Goal: Information Seeking & Learning: Learn about a topic

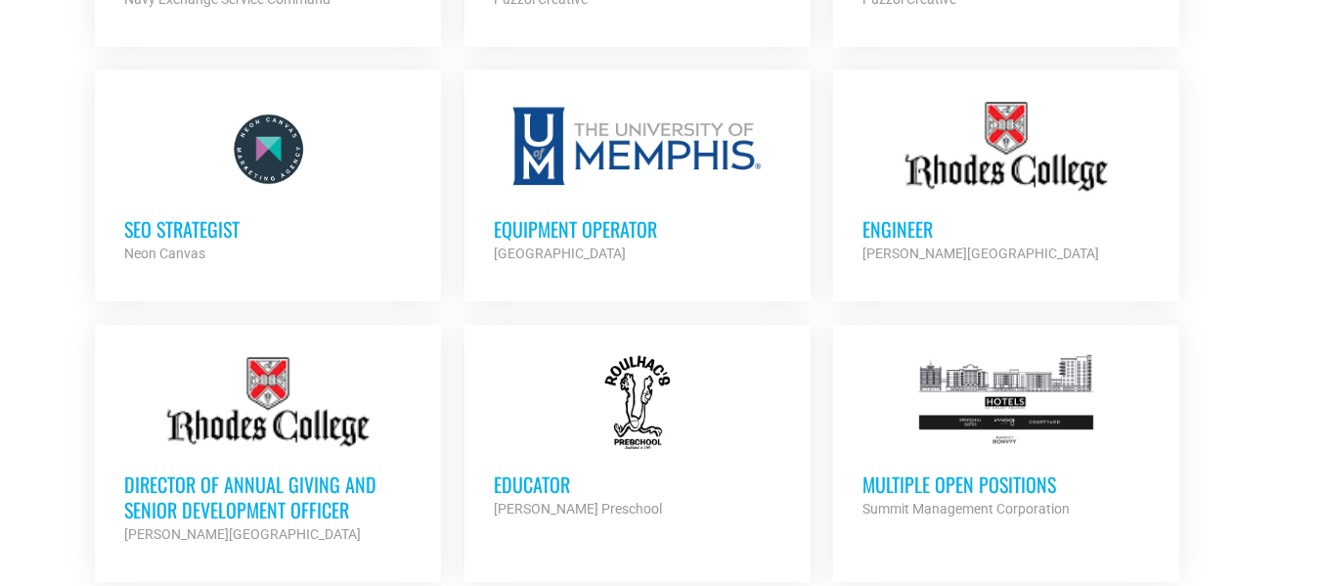
scroll to position [1621, 0]
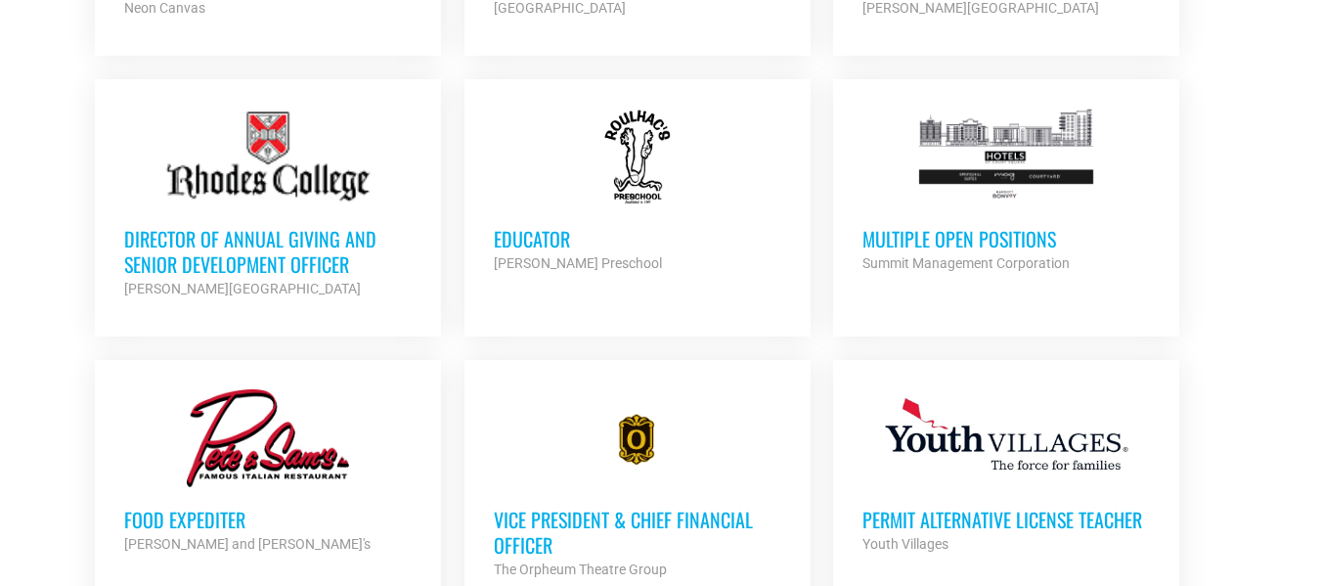
click at [565, 246] on h3 "Educator" at bounding box center [638, 238] width 288 height 25
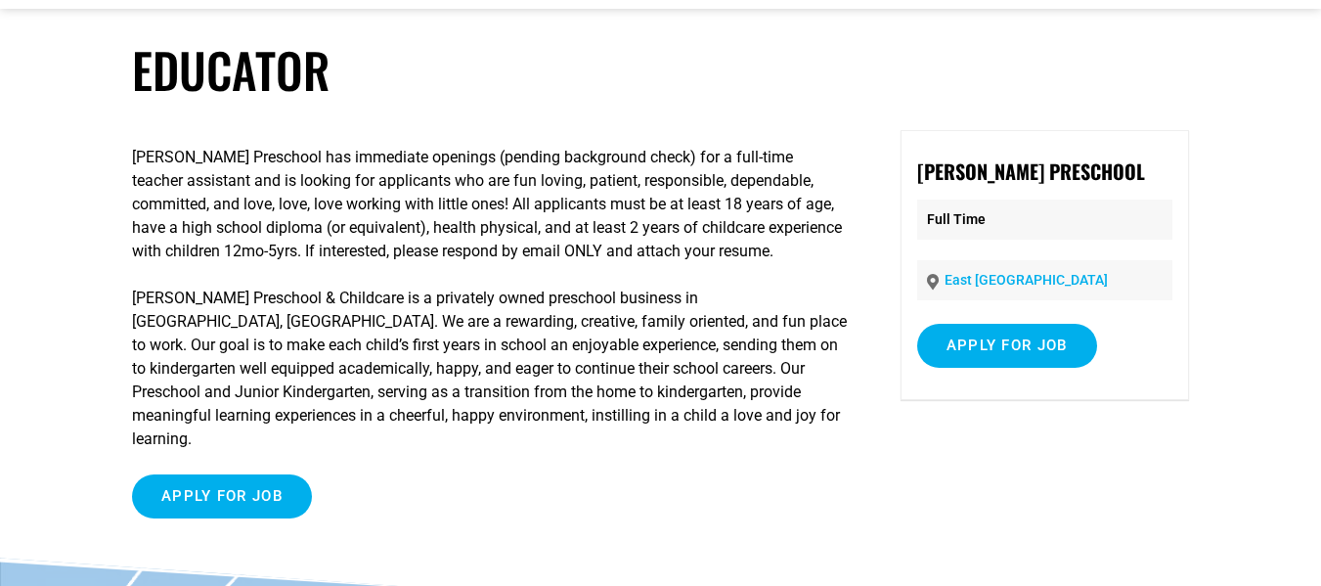
scroll to position [85, 0]
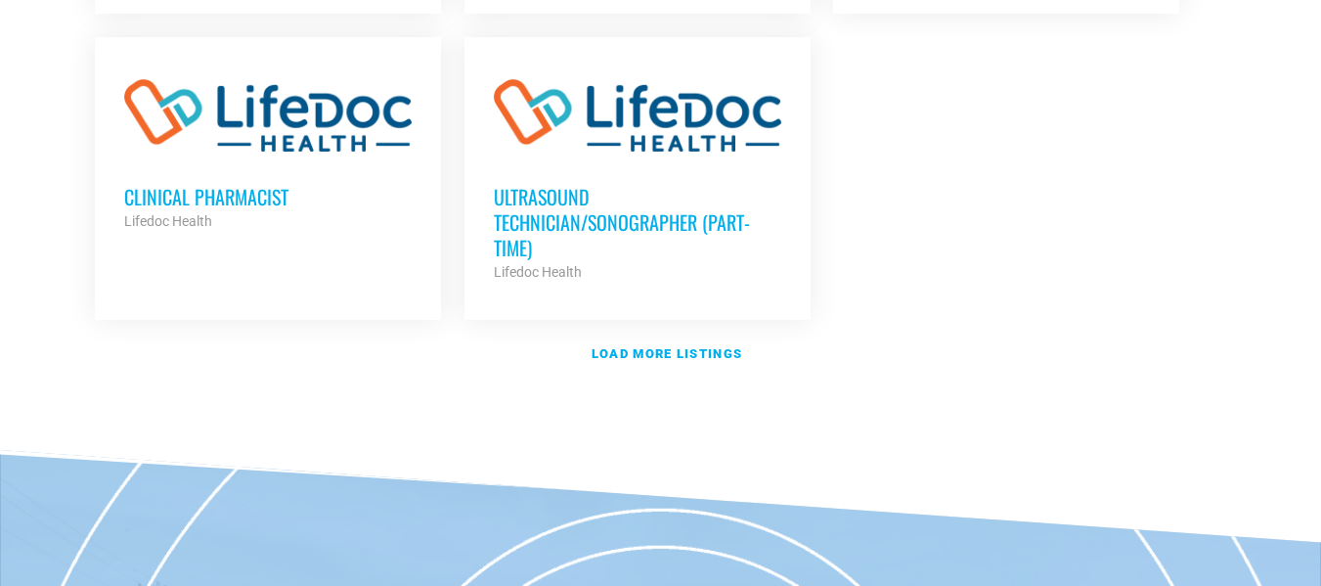
scroll to position [2503, 0]
click at [636, 345] on strong "Load more listings" at bounding box center [667, 352] width 151 height 15
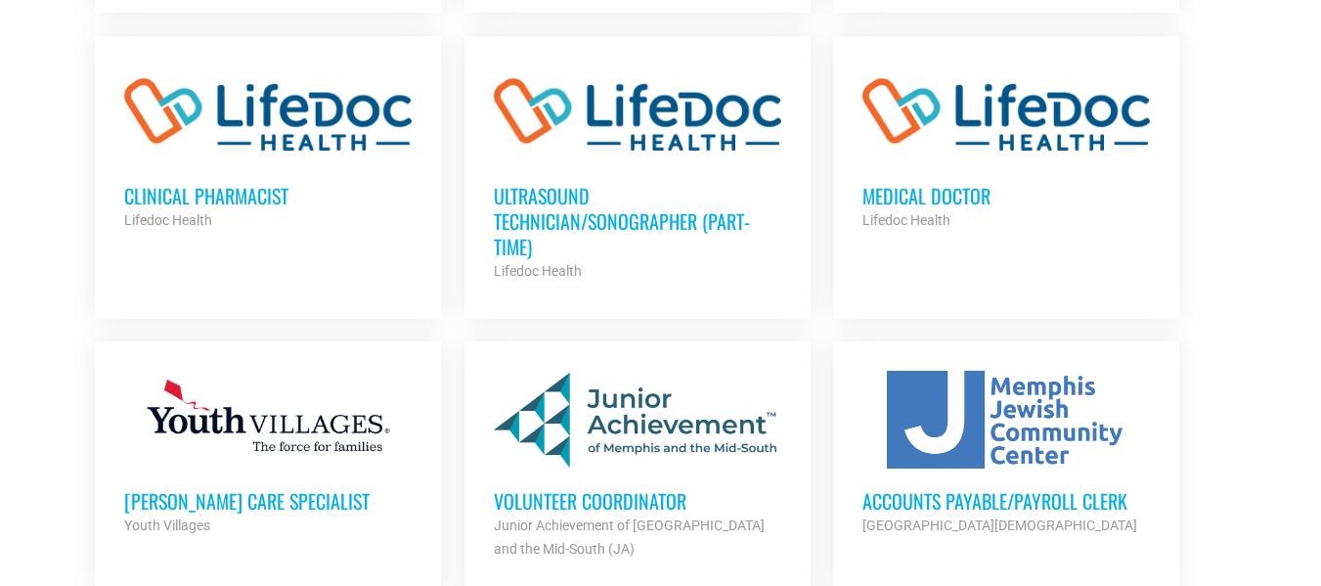
click at [648, 488] on h3 "Volunteer Coordinator" at bounding box center [638, 500] width 288 height 25
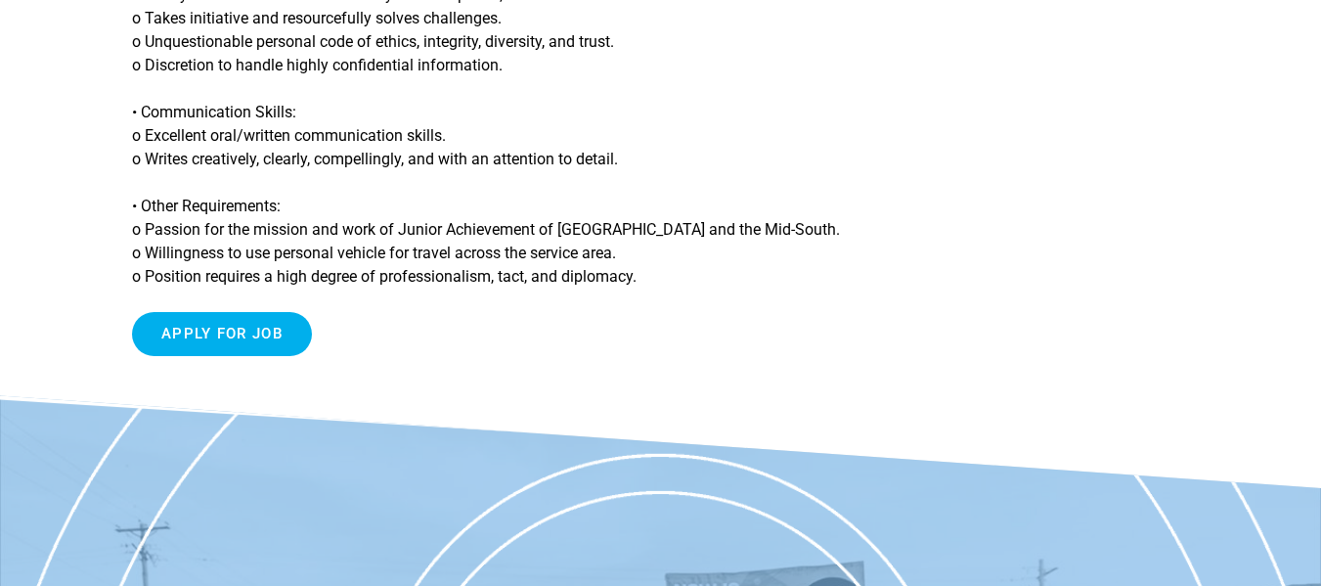
scroll to position [1962, 0]
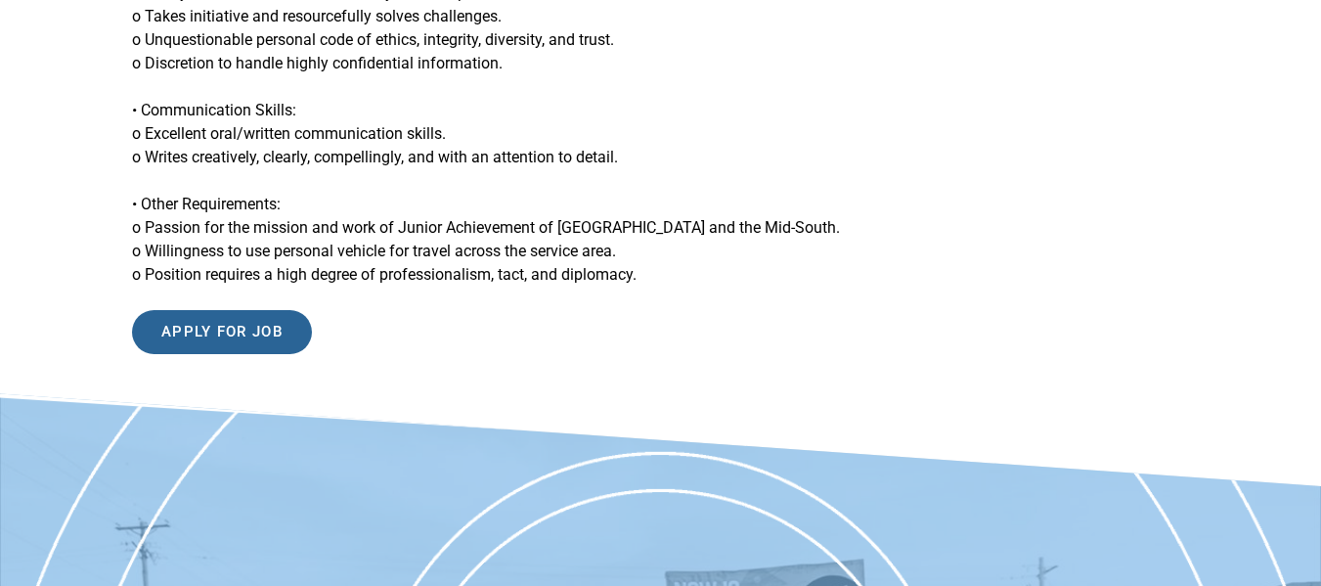
click at [304, 310] on input "Apply for job" at bounding box center [222, 332] width 180 height 44
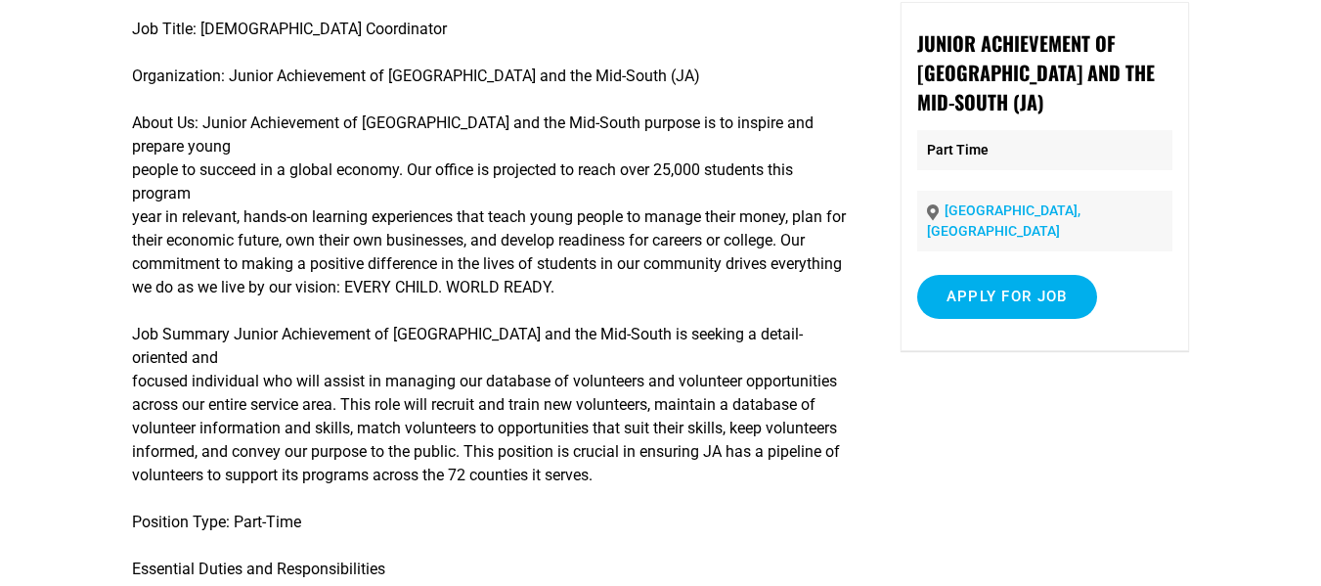
scroll to position [0, 0]
